Goal: Task Accomplishment & Management: Use online tool/utility

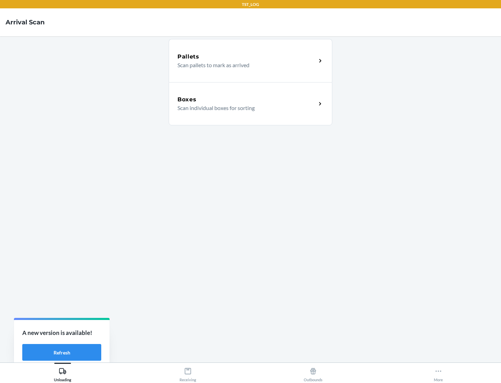
click at [247, 100] on div "Boxes" at bounding box center [247, 99] width 139 height 8
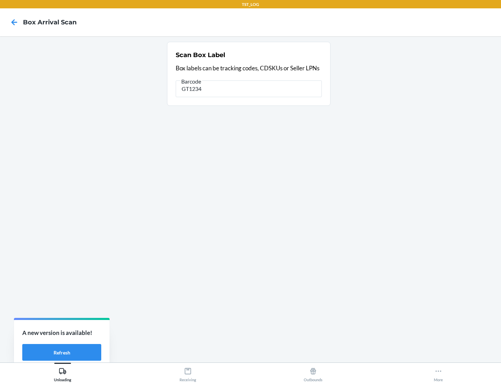
type input "GT1234"
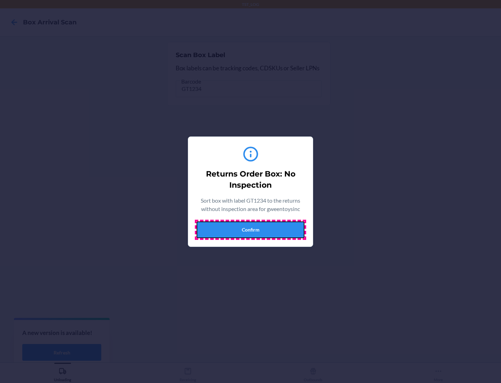
click at [251, 229] on button "Confirm" at bounding box center [251, 229] width 108 height 17
